Goal: Check status: Check status

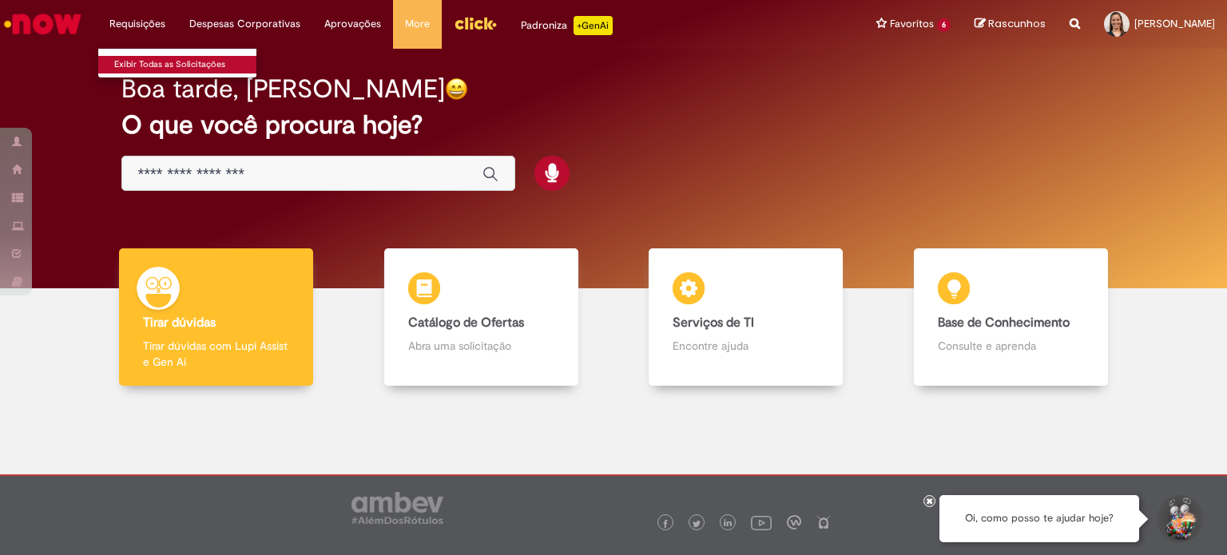
click at [151, 60] on link "Exibir Todas as Solicitações" at bounding box center [186, 65] width 176 height 18
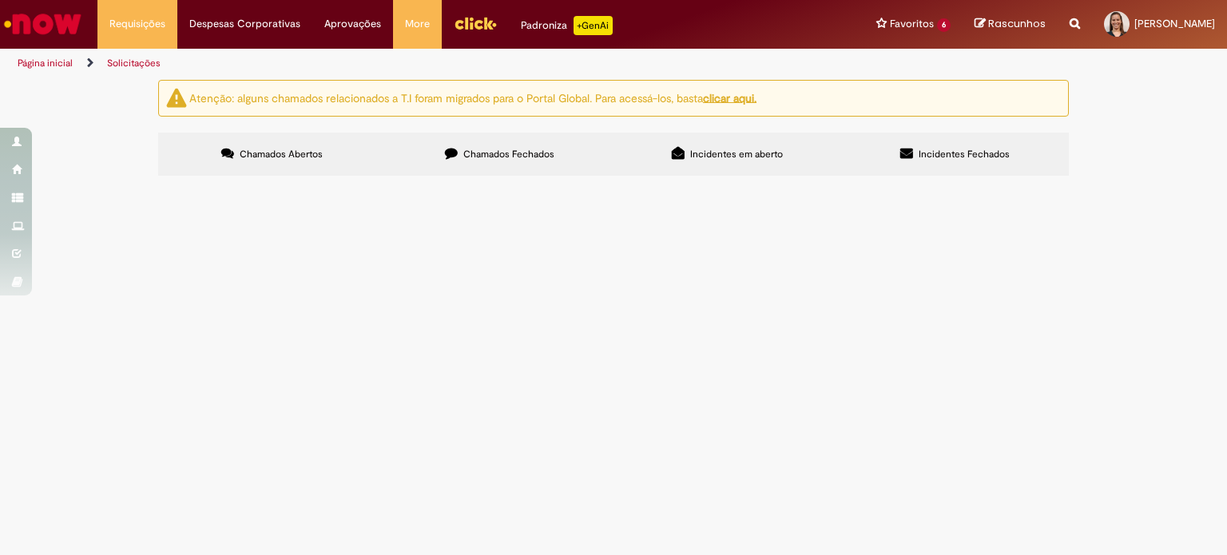
click at [527, 133] on label "Chamados Fechados" at bounding box center [500, 154] width 228 height 43
click at [0, 0] on input "Pesquisar" at bounding box center [0, 0] width 0 height 0
type input "*"
click at [0, 0] on th "Encerrado" at bounding box center [0, 0] width 0 height 0
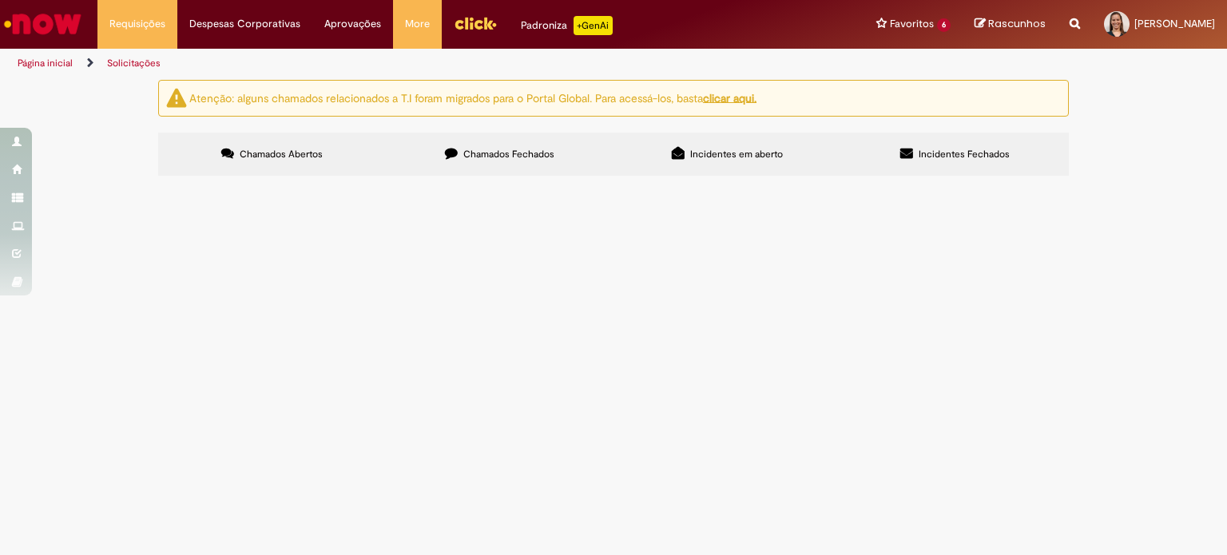
click at [0, 0] on div "Encerrado" at bounding box center [0, 0] width 0 height 0
click at [1018, 137] on label "Incidentes Fechados" at bounding box center [955, 154] width 228 height 43
click at [585, 156] on label "Chamados Fechados" at bounding box center [500, 154] width 228 height 43
